Goal: Task Accomplishment & Management: Use online tool/utility

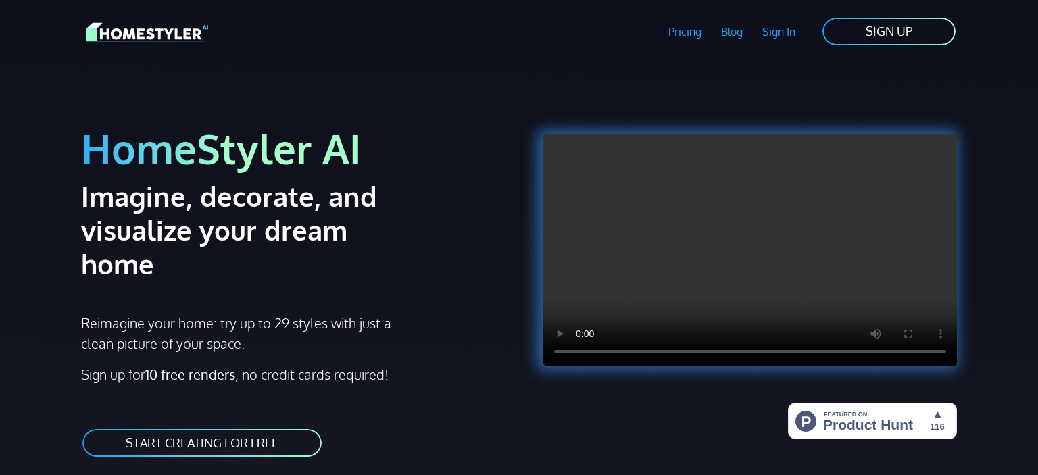
click at [176, 428] on link "START CREATING FOR FREE" at bounding box center [202, 443] width 242 height 30
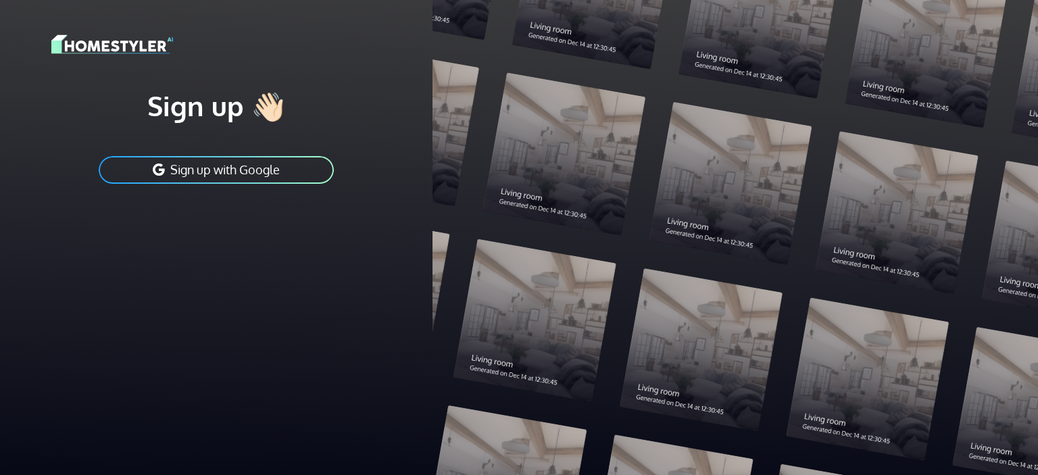
click at [228, 170] on button "Sign up with Google" at bounding box center [216, 170] width 238 height 30
